Goal: Find specific page/section: Find specific page/section

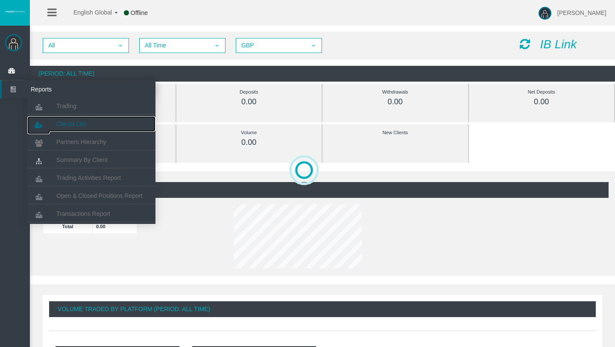
click at [67, 124] on span "Clients List" at bounding box center [70, 123] width 29 height 7
